Goal: Find specific page/section: Find specific page/section

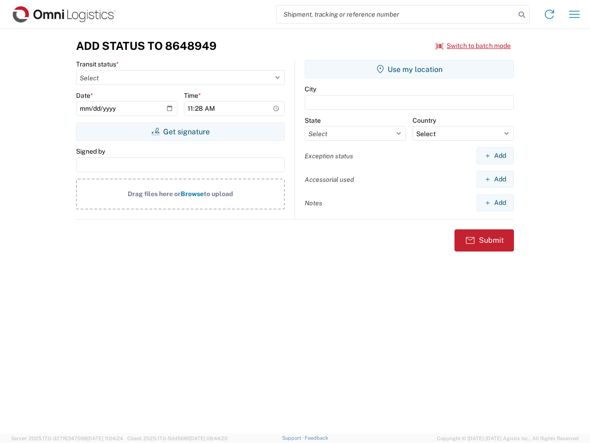
click at [396, 14] on input "search" at bounding box center [396, 15] width 239 height 18
click at [522, 15] on icon at bounding box center [521, 14] width 13 height 13
click at [549, 14] on icon at bounding box center [549, 14] width 15 height 15
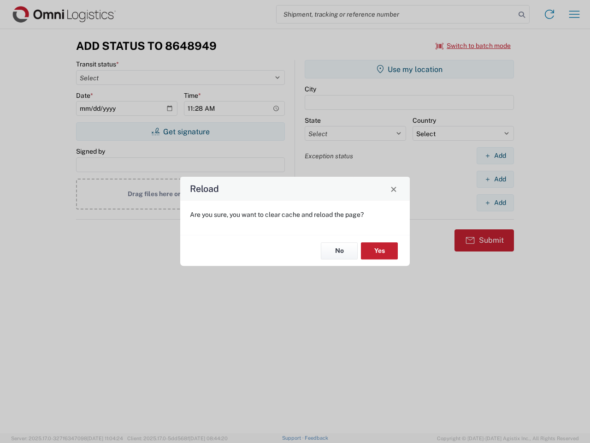
click at [574, 14] on div "Reload Are you sure, you want to clear cache and reload the page? No Yes" at bounding box center [295, 221] width 590 height 443
click at [473, 46] on div "Reload Are you sure, you want to clear cache and reload the page? No Yes" at bounding box center [295, 221] width 590 height 443
click at [180, 131] on div "Reload Are you sure, you want to clear cache and reload the page? No Yes" at bounding box center [295, 221] width 590 height 443
click at [409, 69] on div "Reload Are you sure, you want to clear cache and reload the page? No Yes" at bounding box center [295, 221] width 590 height 443
click at [495, 155] on div "Reload Are you sure, you want to clear cache and reload the page? No Yes" at bounding box center [295, 221] width 590 height 443
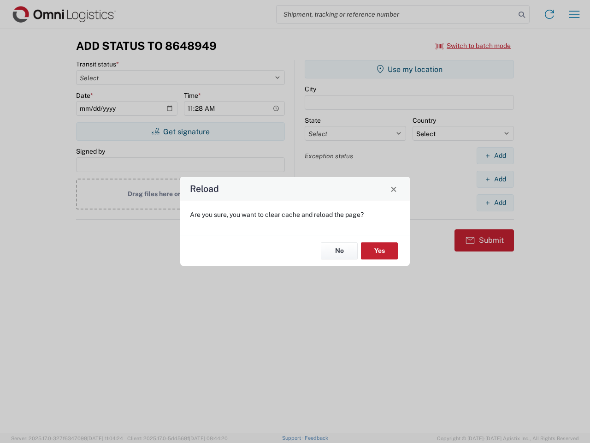
click at [495, 179] on div "Reload Are you sure, you want to clear cache and reload the page? No Yes" at bounding box center [295, 221] width 590 height 443
click at [495, 202] on div "Reload Are you sure, you want to clear cache and reload the page? No Yes" at bounding box center [295, 221] width 590 height 443
